Goal: Task Accomplishment & Management: Manage account settings

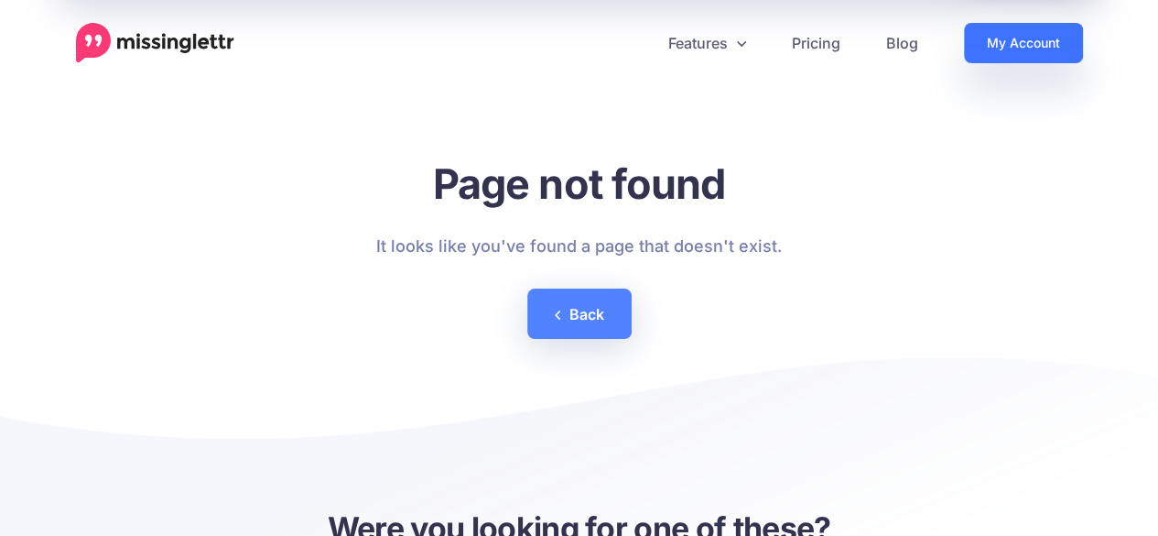
click at [1046, 32] on link "My Account" at bounding box center [1023, 43] width 119 height 40
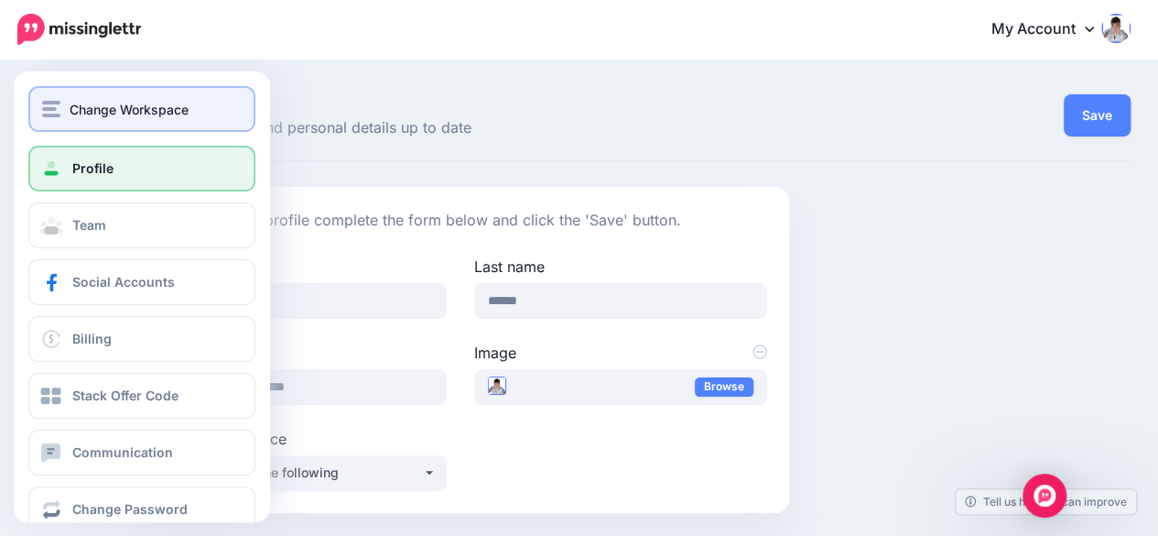
click at [147, 111] on span "Change Workspace" at bounding box center [129, 109] width 119 height 21
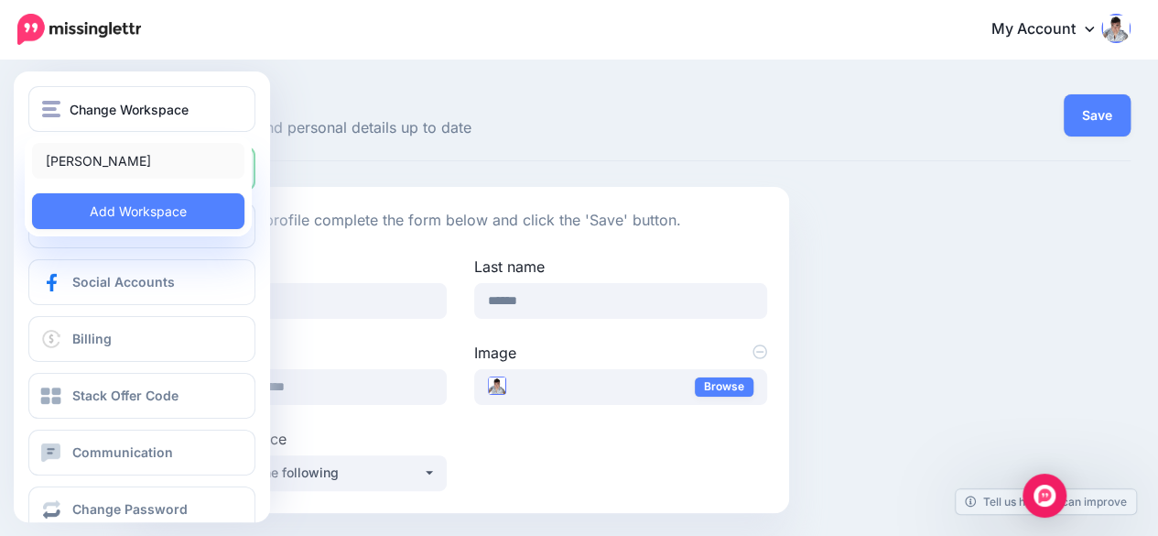
click at [97, 157] on link "[PERSON_NAME]" at bounding box center [138, 161] width 212 height 36
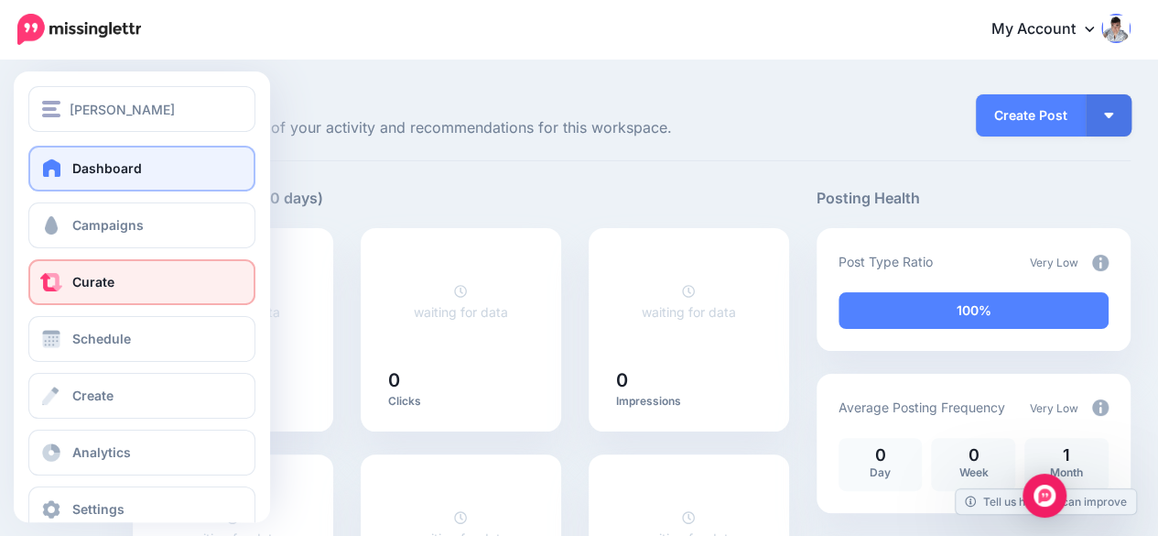
click at [101, 286] on span "Curate" at bounding box center [93, 282] width 42 height 16
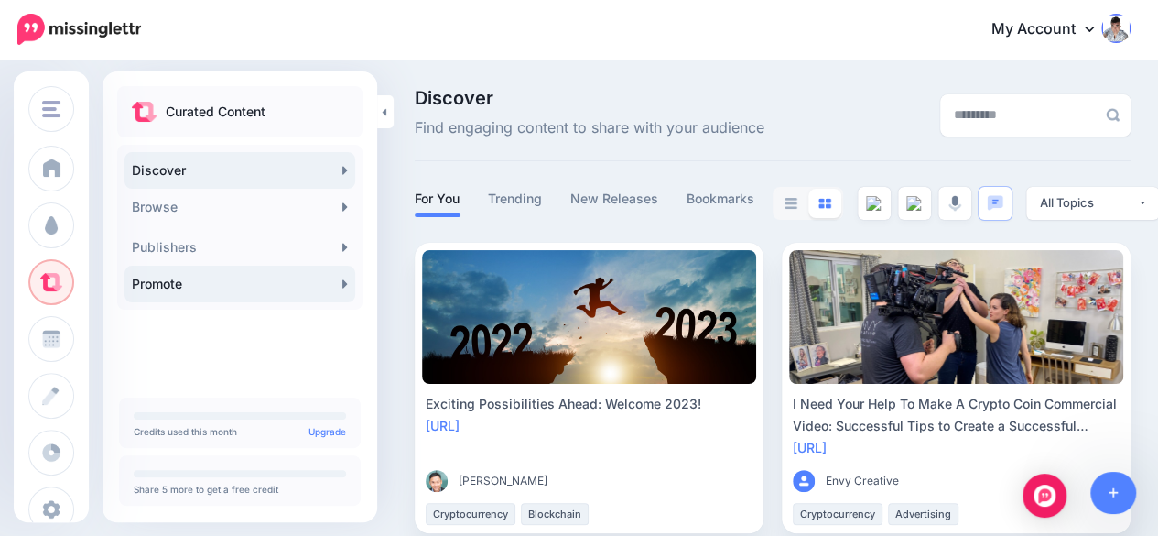
click at [236, 291] on link "Promote" at bounding box center [240, 283] width 231 height 37
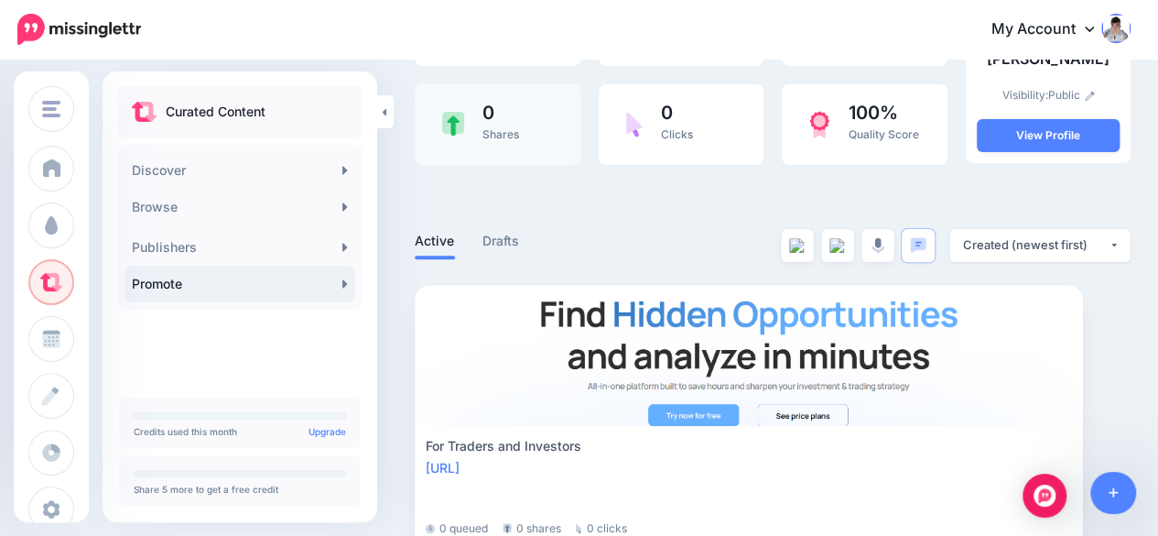
scroll to position [267, 0]
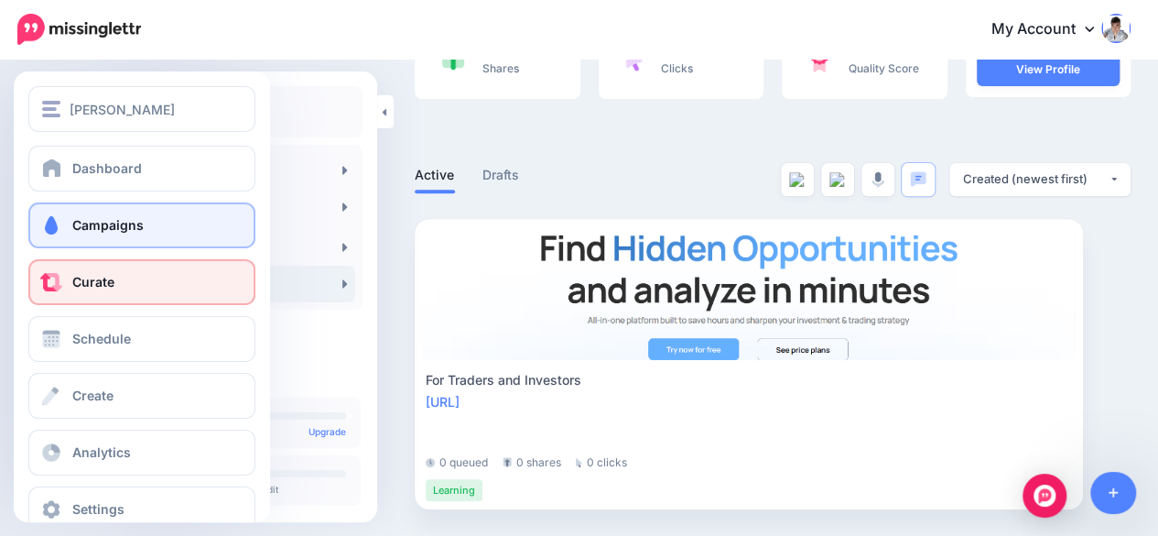
click at [123, 228] on span "Campaigns" at bounding box center [107, 225] width 71 height 16
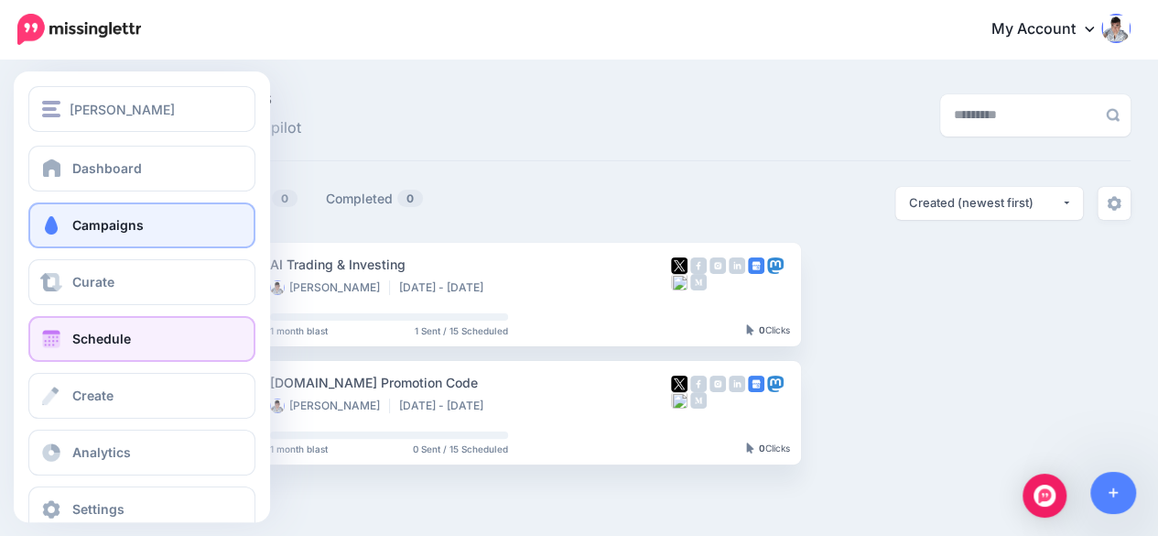
click at [66, 340] on link "Schedule" at bounding box center [141, 339] width 227 height 46
